Goal: Task Accomplishment & Management: Find specific page/section

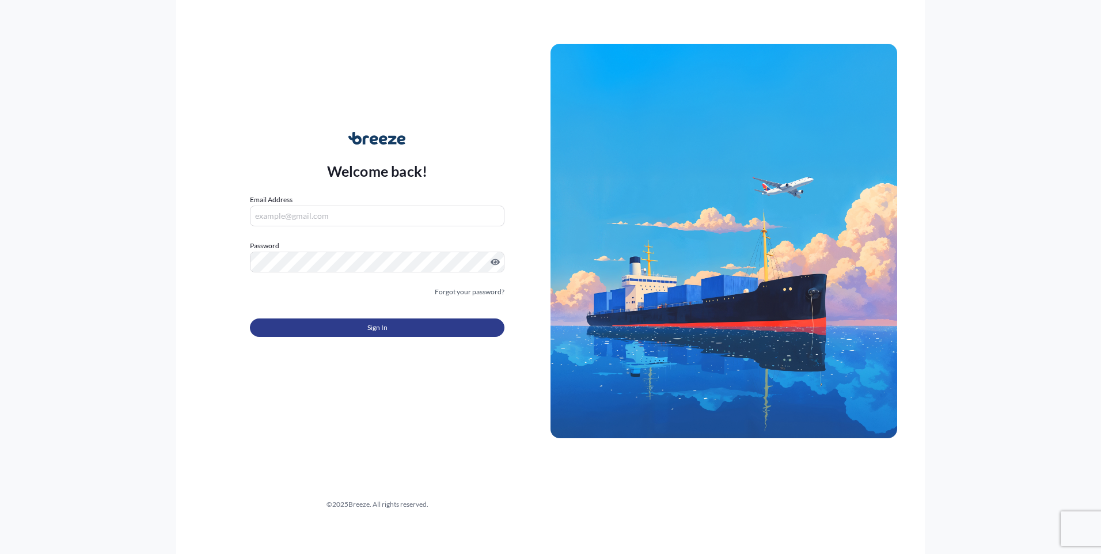
type input "[EMAIL_ADDRESS][DOMAIN_NAME]"
click at [353, 324] on button "Sign In" at bounding box center [377, 327] width 254 height 18
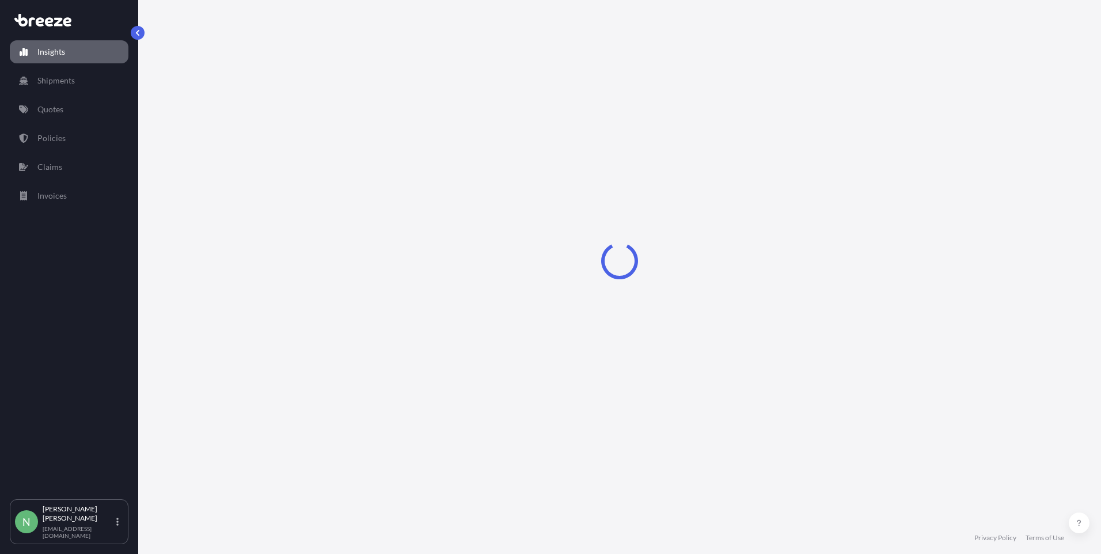
select select "2025"
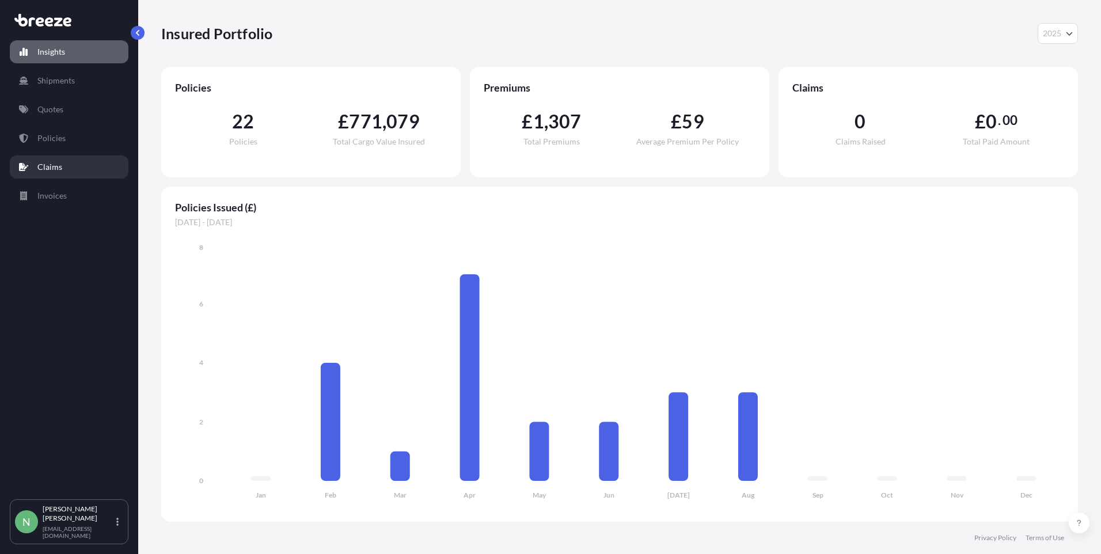
click at [69, 172] on link "Claims" at bounding box center [69, 166] width 119 height 23
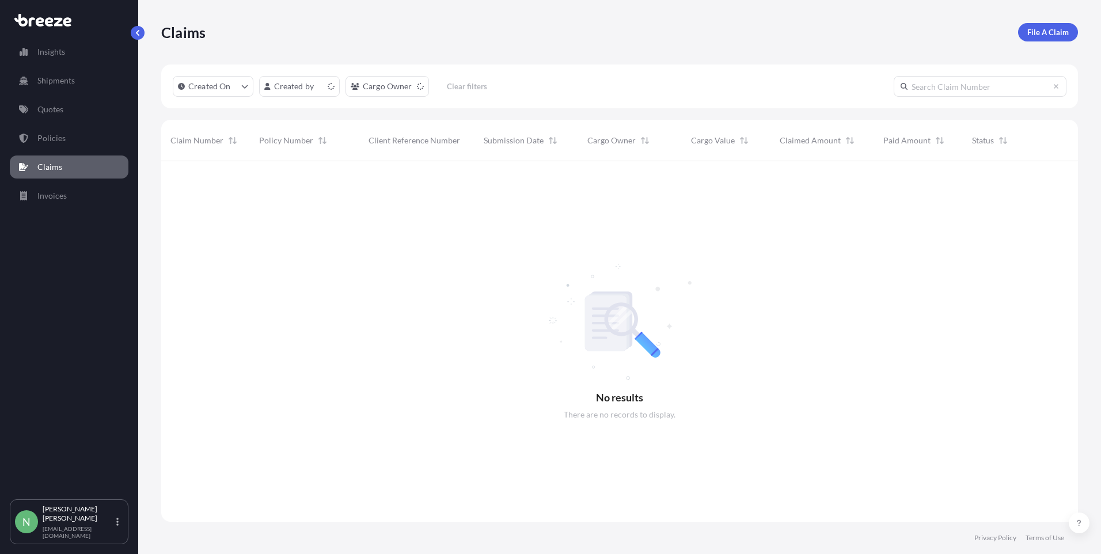
scroll to position [393, 908]
